Goal: Task Accomplishment & Management: Manage account settings

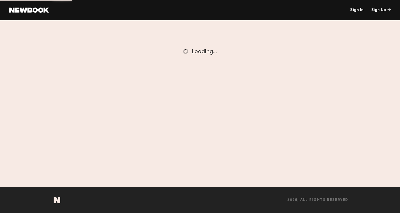
click at [0, 0] on link "Sign In" at bounding box center [0, 0] width 0 height 0
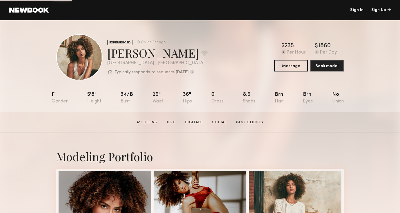
click at [351, 9] on link "Sign In" at bounding box center [356, 10] width 13 height 4
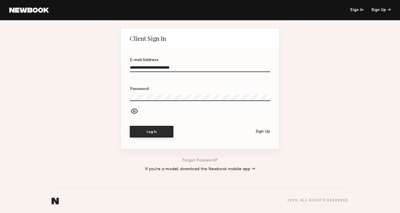
type input "**********"
click at [151, 132] on button "Log In" at bounding box center [151, 132] width 43 height 12
click at [134, 106] on div at bounding box center [200, 104] width 140 height 5
click at [134, 113] on div at bounding box center [200, 112] width 140 height 10
click at [141, 135] on button "Log In" at bounding box center [151, 132] width 43 height 12
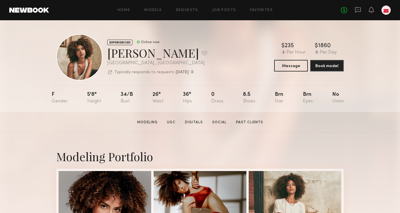
click at [219, 12] on div "Home Models Requests Job Posts Favorites Sign Out No fees up to $5,000" at bounding box center [220, 10] width 342 height 9
click at [216, 9] on link "Job Posts" at bounding box center [224, 10] width 24 height 4
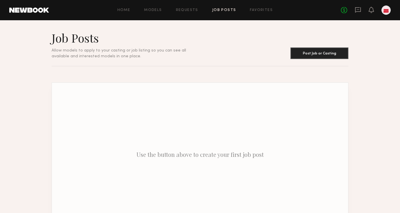
click at [385, 11] on div at bounding box center [386, 10] width 9 height 9
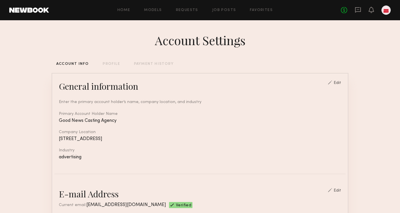
click at [146, 64] on div "PAYMENT HISTORY" at bounding box center [154, 64] width 40 height 4
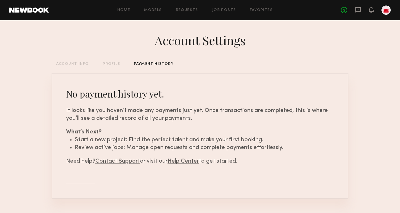
click at [106, 58] on div "Account Settings ACCOUNT INFO PROFILE PAYMENT HISTORY No payment history yet. I…" at bounding box center [200, 124] width 297 height 208
click at [109, 63] on div "PROFILE" at bounding box center [111, 64] width 17 height 4
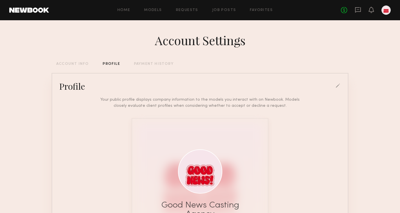
click at [142, 66] on div "Account Settings ACCOUNT INFO PROFILE PAYMENT HISTORY Profile Your public profi…" at bounding box center [200, 164] width 297 height 289
click at [135, 62] on div "Account Settings ACCOUNT INFO PROFILE PAYMENT HISTORY Profile Your public profi…" at bounding box center [200, 164] width 297 height 289
click at [141, 65] on div "PAYMENT HISTORY" at bounding box center [154, 64] width 40 height 4
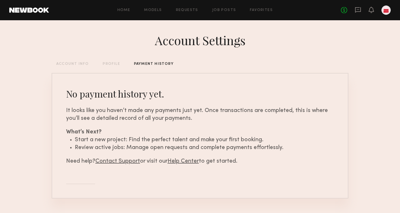
click at [77, 66] on div "ACCOUNT INFO" at bounding box center [72, 64] width 32 height 4
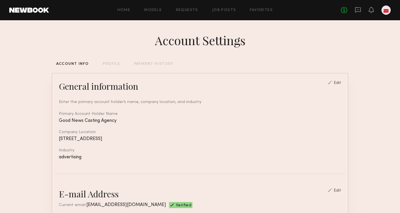
click at [391, 11] on header "Home Models Requests Job Posts Favorites Sign Out No fees up to $5,000" at bounding box center [200, 10] width 400 height 20
click at [387, 11] on div at bounding box center [386, 10] width 9 height 9
click at [103, 64] on div "PROFILE" at bounding box center [111, 64] width 17 height 4
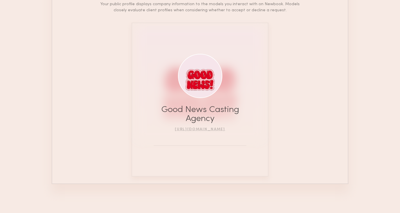
scroll to position [96, 0]
click at [186, 129] on link "[URL][DOMAIN_NAME]" at bounding box center [200, 129] width 50 height 3
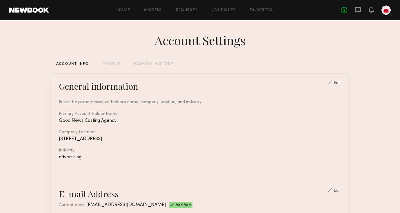
click at [338, 82] on div "Edit" at bounding box center [338, 83] width 8 height 4
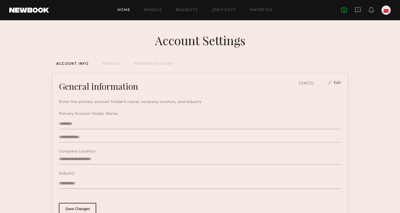
click at [122, 10] on link "Home" at bounding box center [123, 10] width 13 height 4
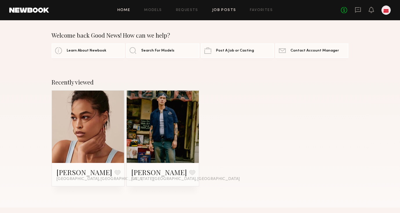
click at [229, 11] on link "Job Posts" at bounding box center [224, 10] width 24 height 4
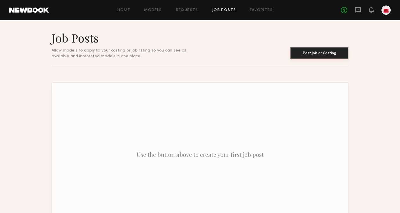
click at [295, 56] on button "Post Job or Casting" at bounding box center [320, 53] width 58 height 12
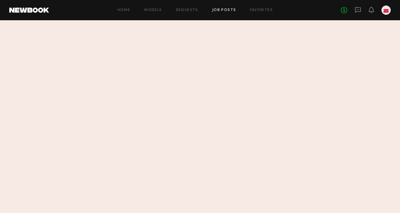
click at [219, 9] on link "Job Posts" at bounding box center [224, 10] width 24 height 4
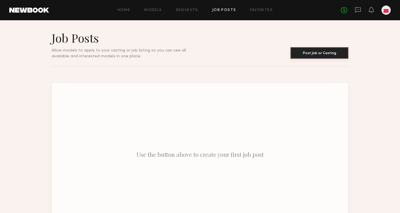
click at [307, 54] on button "Post Job or Casting" at bounding box center [320, 53] width 58 height 12
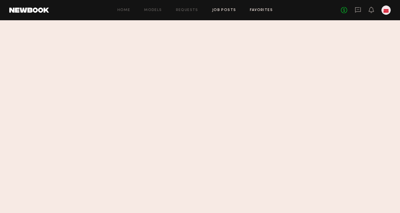
click at [263, 9] on link "Favorites" at bounding box center [261, 10] width 23 height 4
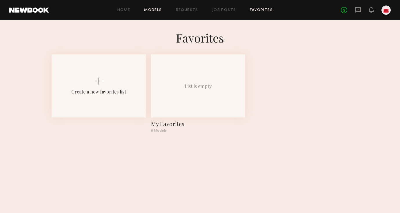
click at [152, 10] on link "Models" at bounding box center [153, 10] width 18 height 4
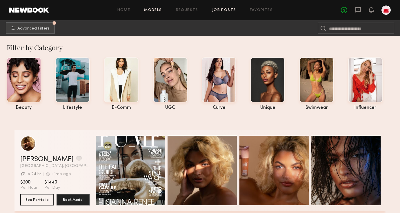
click at [219, 11] on link "Job Posts" at bounding box center [224, 10] width 24 height 4
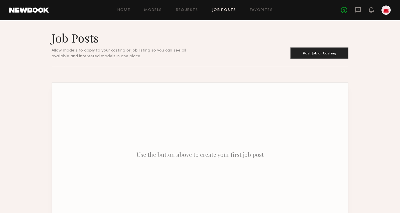
click at [316, 47] on header "Job Posts Allow models to apply to your casting or job listing so you can see a…" at bounding box center [200, 45] width 297 height 28
click at [322, 56] on button "Post Job or Casting" at bounding box center [320, 53] width 58 height 12
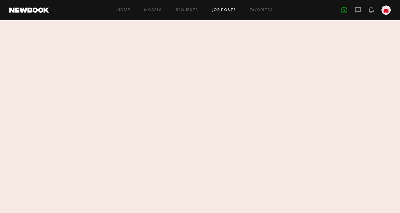
click at [389, 11] on div at bounding box center [386, 10] width 9 height 9
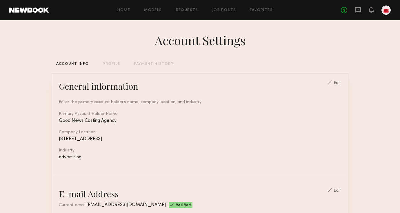
click at [212, 13] on div "Home Models Requests Job Posts Favorites Sign Out No fees up to $5,000" at bounding box center [220, 10] width 342 height 9
click at [219, 12] on link "Job Posts" at bounding box center [224, 10] width 24 height 4
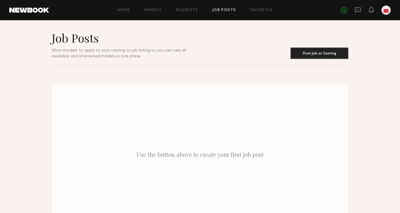
click at [221, 150] on p "Use the button above to create your first job post" at bounding box center [200, 155] width 296 height 144
click at [311, 57] on button "Post Job or Casting" at bounding box center [320, 53] width 58 height 12
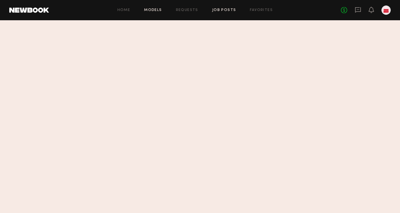
click at [157, 10] on link "Models" at bounding box center [153, 10] width 18 height 4
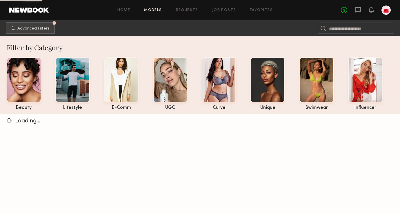
click at [66, 92] on div at bounding box center [72, 79] width 35 height 45
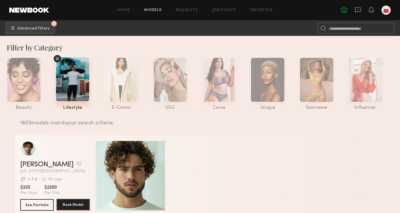
click at [73, 203] on button "Book Model" at bounding box center [73, 205] width 33 height 12
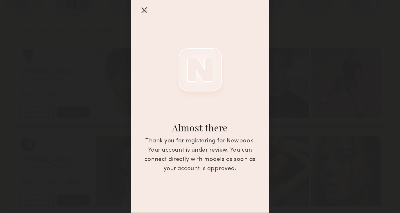
scroll to position [27, 0]
click at [142, 10] on div at bounding box center [143, 9] width 9 height 9
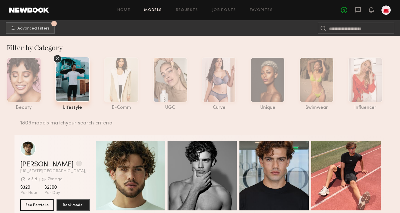
scroll to position [0, 0]
click at [390, 10] on div at bounding box center [386, 10] width 9 height 9
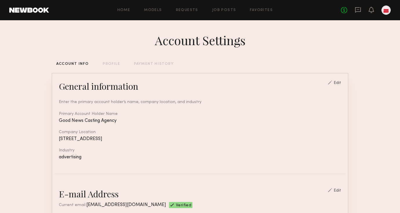
click at [108, 63] on div "PROFILE" at bounding box center [111, 64] width 17 height 4
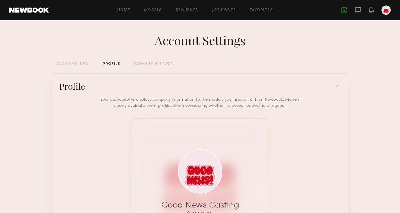
click at [336, 81] on div "Profile" at bounding box center [200, 87] width 291 height 12
click at [337, 84] on div at bounding box center [338, 86] width 5 height 5
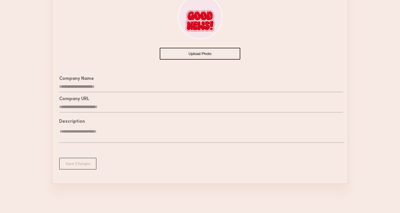
scroll to position [125, 0]
drag, startPoint x: 114, startPoint y: 106, endPoint x: 70, endPoint y: 106, distance: 43.5
click at [70, 106] on input "**********" at bounding box center [201, 107] width 284 height 11
type input "*"
type input "**********"
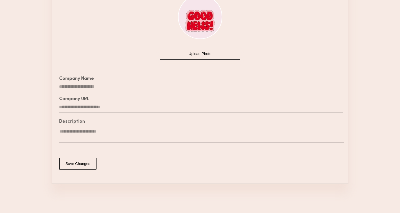
click at [90, 166] on button "Save Changes" at bounding box center [77, 164] width 37 height 12
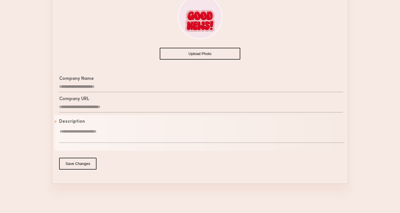
click at [118, 134] on textarea at bounding box center [201, 136] width 285 height 14
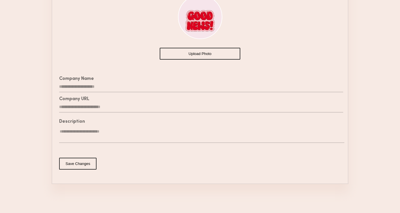
type textarea "**********"
click at [82, 162] on button "Save Changes" at bounding box center [77, 164] width 37 height 12
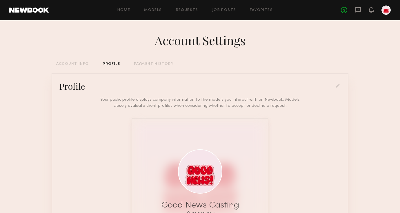
scroll to position [104, 0]
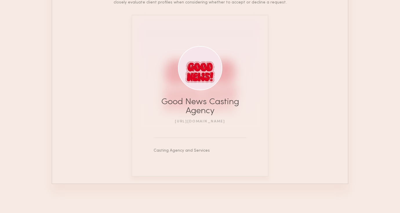
click at [208, 122] on link "http://instagram.com/yougotgoodnews" at bounding box center [200, 121] width 50 height 3
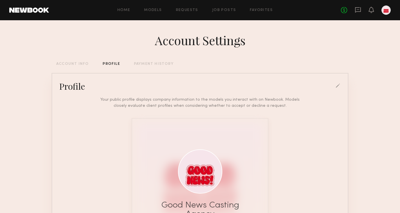
scroll to position [0, 0]
click at [152, 61] on div "Account Settings ACCOUNT INFO PROFILE PAYMENT HISTORY Profile Your public profi…" at bounding box center [200, 168] width 297 height 297
click at [358, 10] on icon at bounding box center [358, 10] width 6 height 6
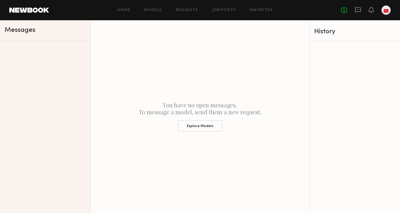
click at [389, 10] on div at bounding box center [386, 10] width 9 height 9
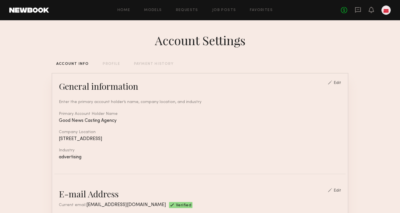
click at [42, 9] on link at bounding box center [29, 10] width 40 height 5
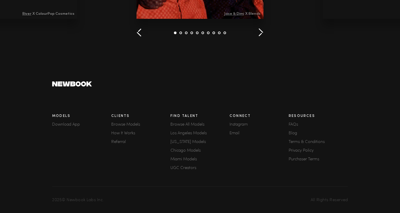
scroll to position [843, 0]
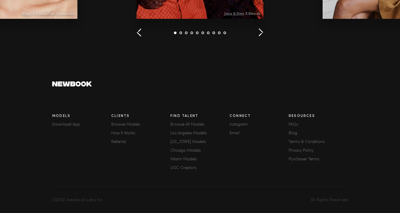
click at [295, 123] on div "Resources FAQs Blog Terms & Conditions Privacy Policy Purchaser Terms" at bounding box center [318, 143] width 59 height 64
click at [295, 126] on link "FAQs" at bounding box center [318, 125] width 59 height 4
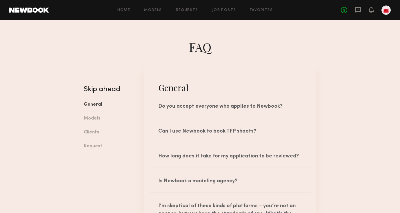
click at [369, 8] on div "No fees up to $5,000" at bounding box center [366, 10] width 50 height 9
click at [371, 10] on icon at bounding box center [371, 10] width 5 height 4
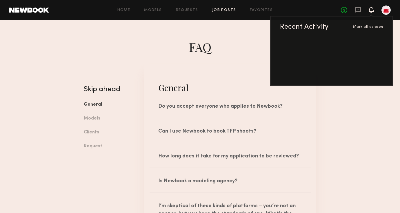
click at [213, 8] on link "Job Posts" at bounding box center [224, 10] width 24 height 4
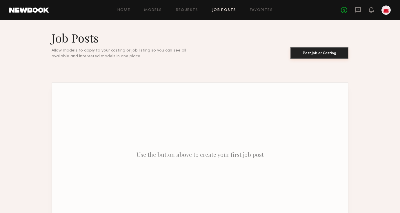
click at [320, 51] on button "Post Job or Casting" at bounding box center [320, 53] width 58 height 12
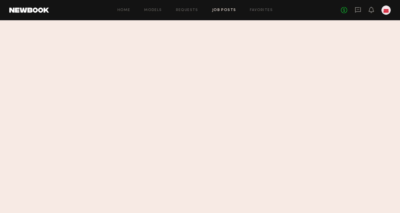
click at [384, 8] on div at bounding box center [386, 10] width 9 height 9
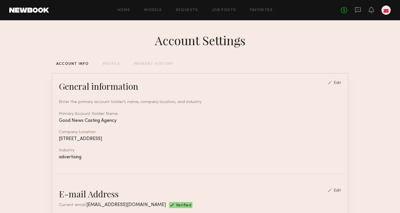
click at [384, 8] on div at bounding box center [386, 10] width 9 height 9
